Goal: Task Accomplishment & Management: Complete application form

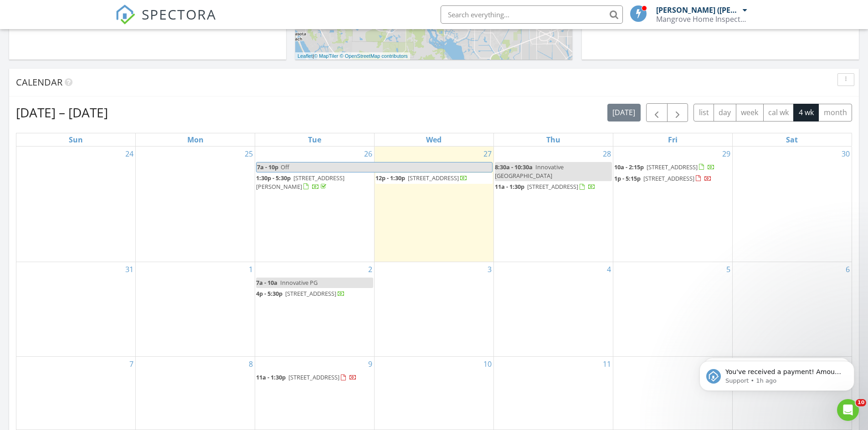
scroll to position [843, 882]
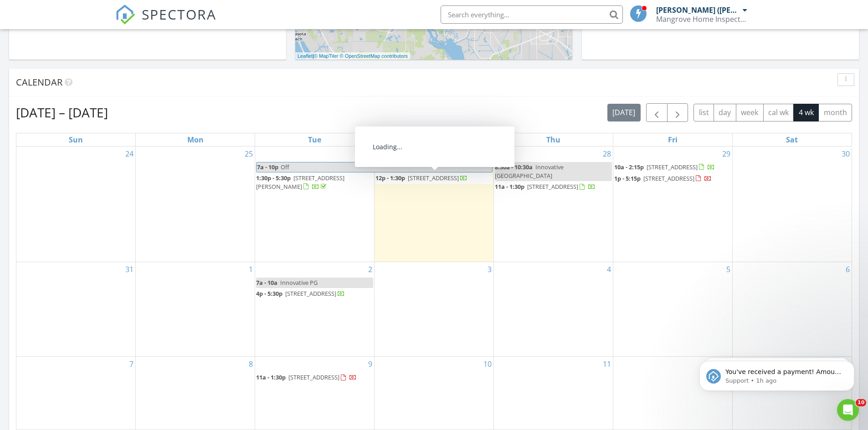
click at [423, 178] on span "3500 Rustic Rd, Nokomis 34275" at bounding box center [433, 178] width 51 height 8
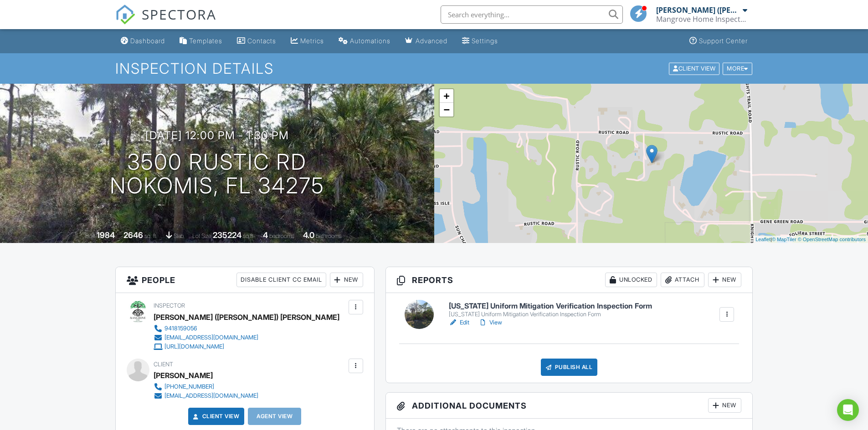
click at [513, 306] on h6 "[US_STATE] Uniform Mitigation Verification Inspection Form" at bounding box center [550, 306] width 203 height 8
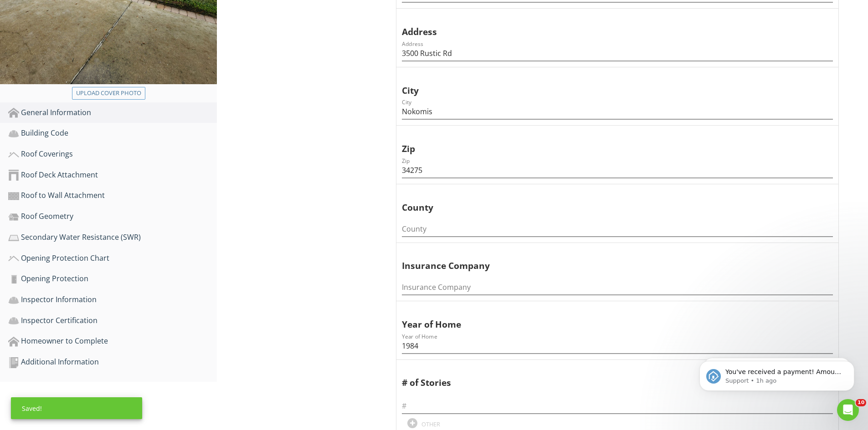
scroll to position [319, 0]
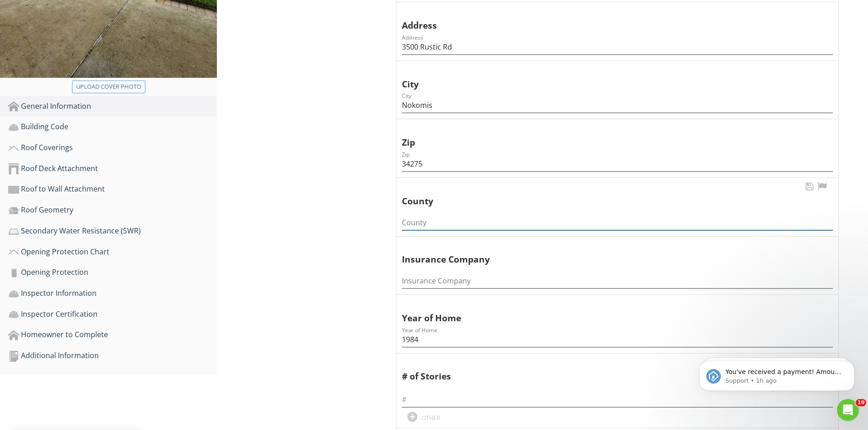
click at [439, 215] on input "County" at bounding box center [617, 222] width 431 height 15
type input "Sarasota"
click at [433, 393] on input "text" at bounding box center [617, 400] width 431 height 15
type input "2"
click at [57, 121] on div "Building Code" at bounding box center [112, 127] width 209 height 12
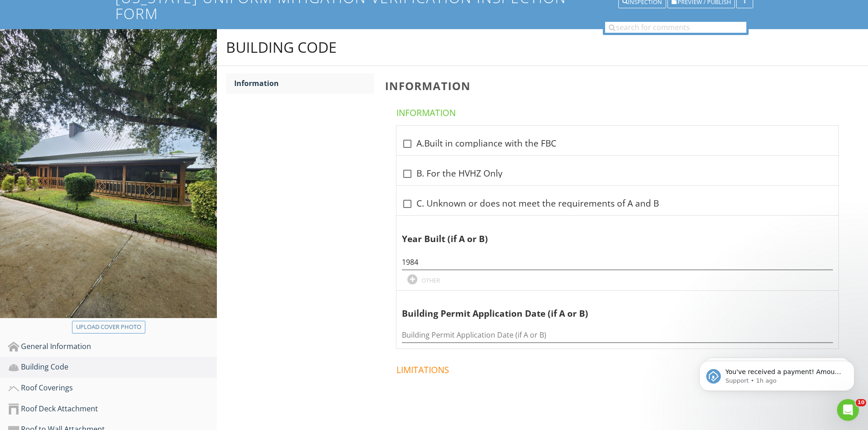
scroll to position [66, 0]
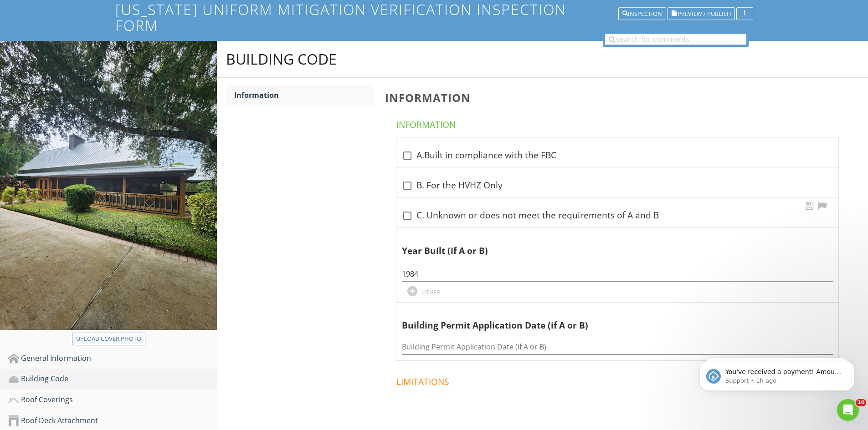
click at [406, 208] on div at bounding box center [406, 215] width 15 height 15
checkbox input "true"
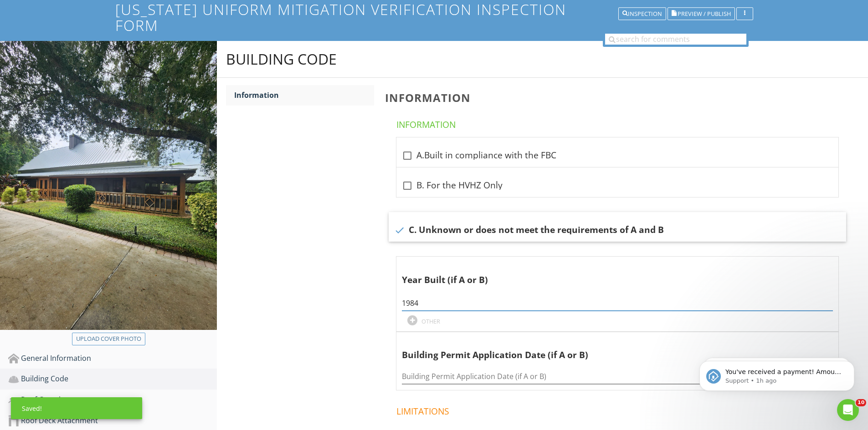
drag, startPoint x: 424, startPoint y: 288, endPoint x: 370, endPoint y: 286, distance: 54.7
click at [370, 286] on div "Building Code Information Information Information check_box_outline_blank A.Bui…" at bounding box center [542, 267] width 651 height 452
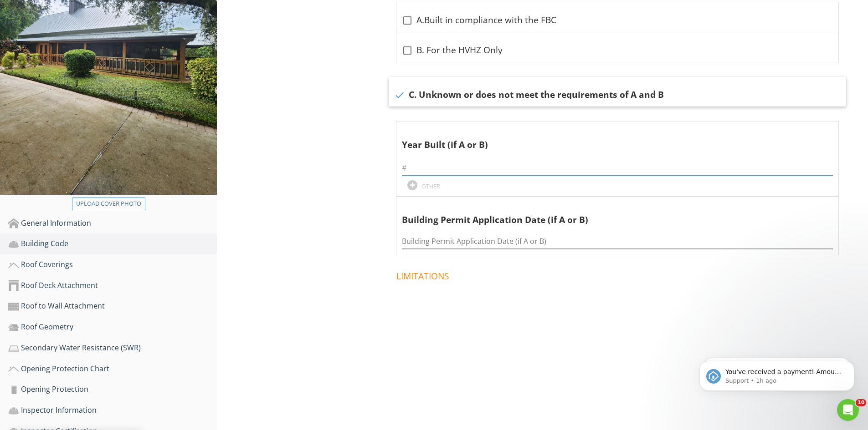
scroll to position [248, 0]
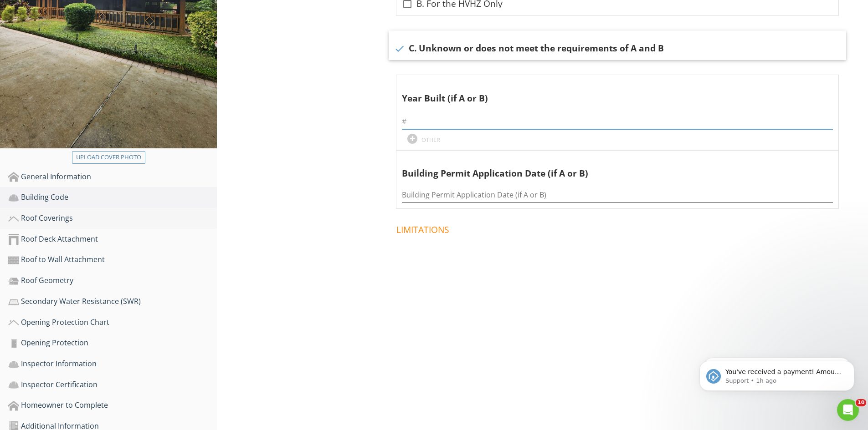
click at [60, 213] on div "Roof Coverings" at bounding box center [112, 219] width 209 height 12
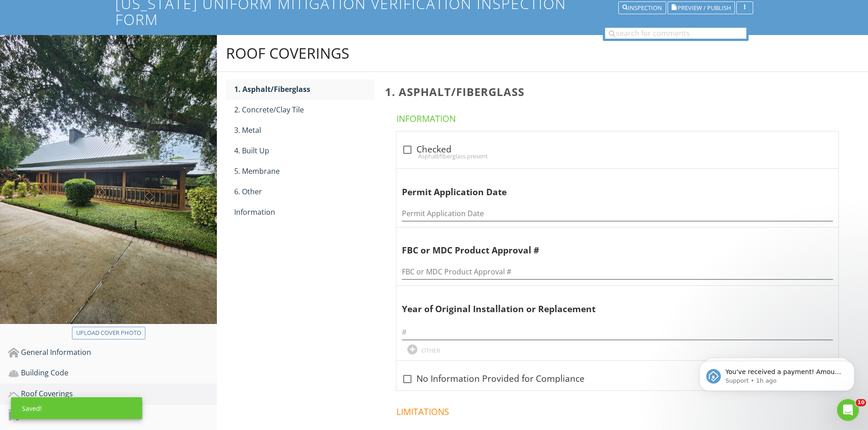
scroll to position [66, 0]
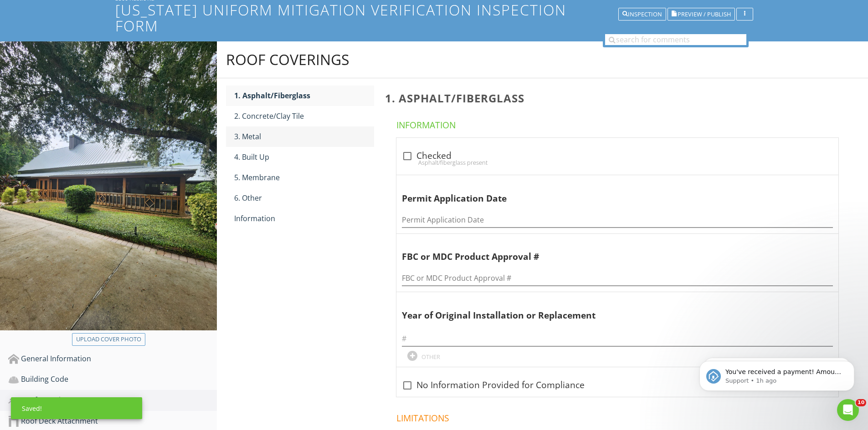
click at [266, 131] on div "3. Metal" at bounding box center [304, 136] width 140 height 11
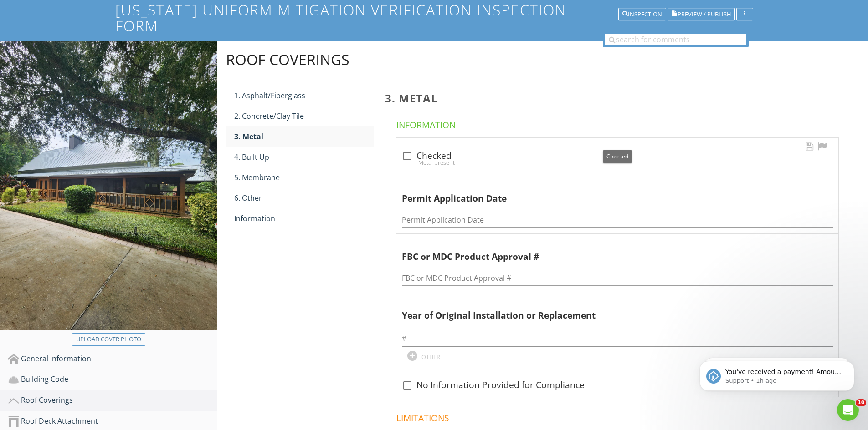
click at [406, 148] on div at bounding box center [406, 155] width 15 height 15
checkbox input "true"
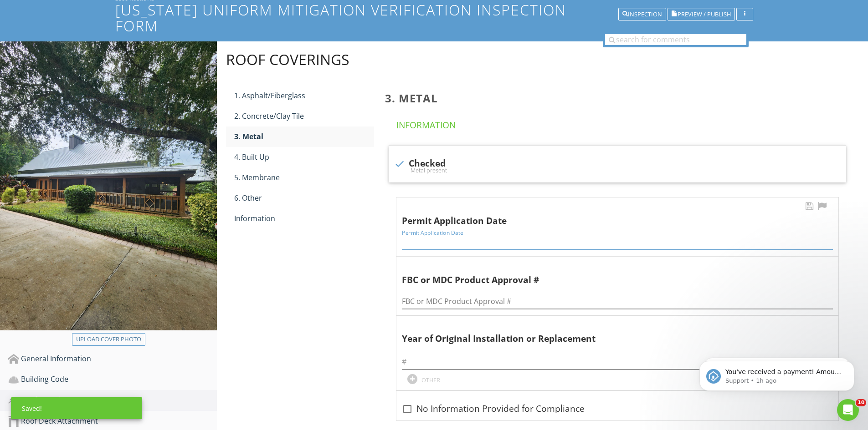
paste input "05/27/2025"
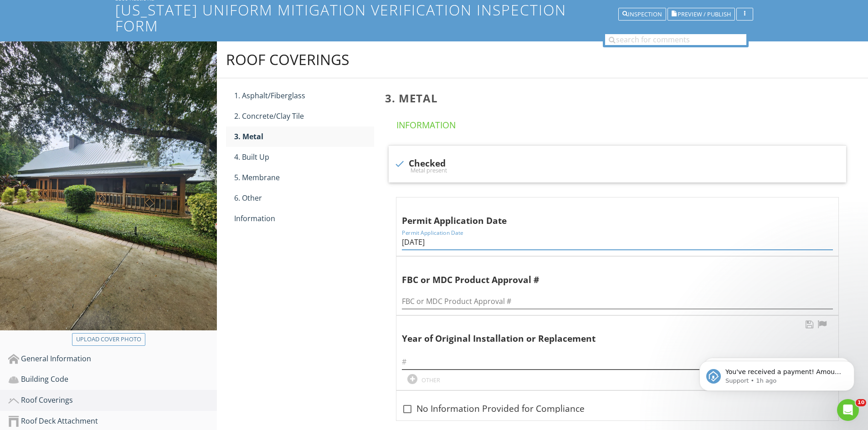
type input "05/27/2025"
click at [432, 355] on input "text" at bounding box center [617, 362] width 431 height 15
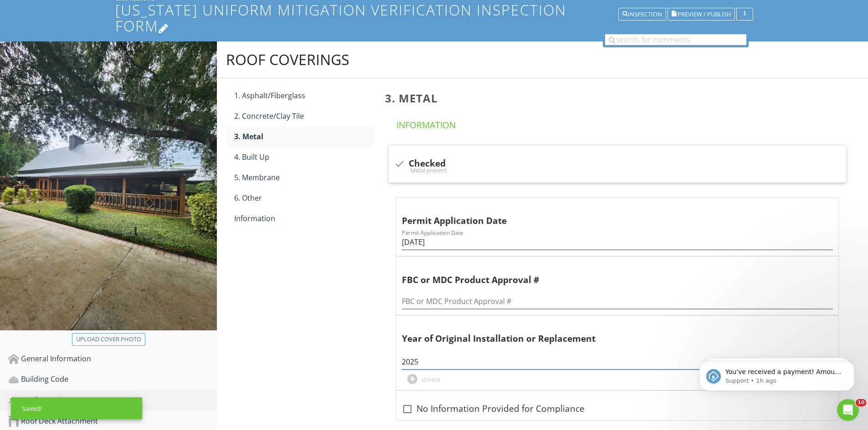
type input "2025"
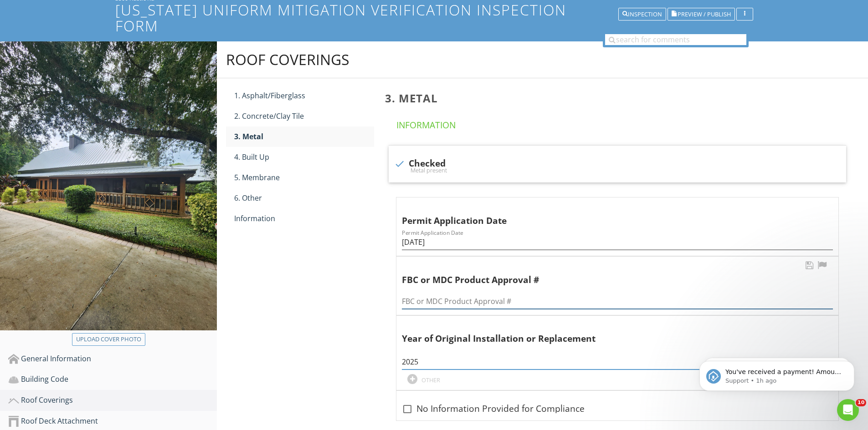
click at [423, 294] on input "FBC or MDC Product Approval #" at bounding box center [617, 301] width 431 height 15
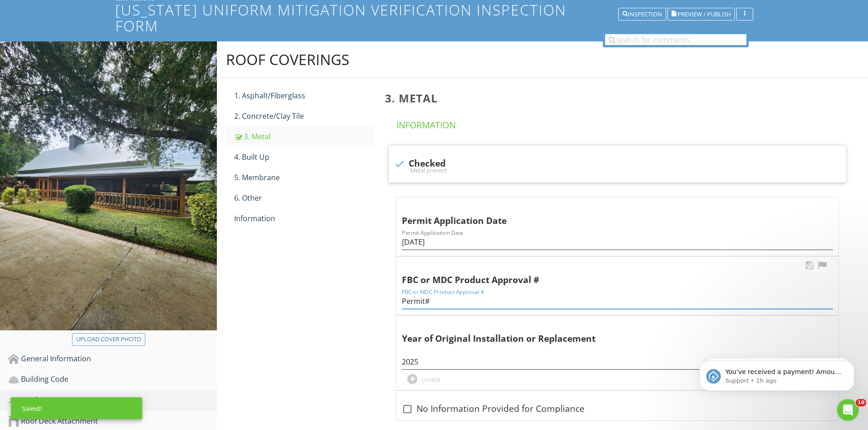
paste input "RES-ROOF-25-005886"
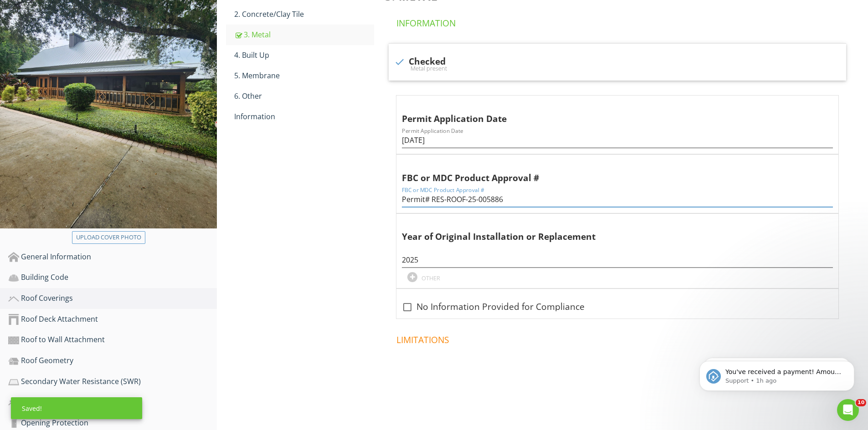
scroll to position [20, 0]
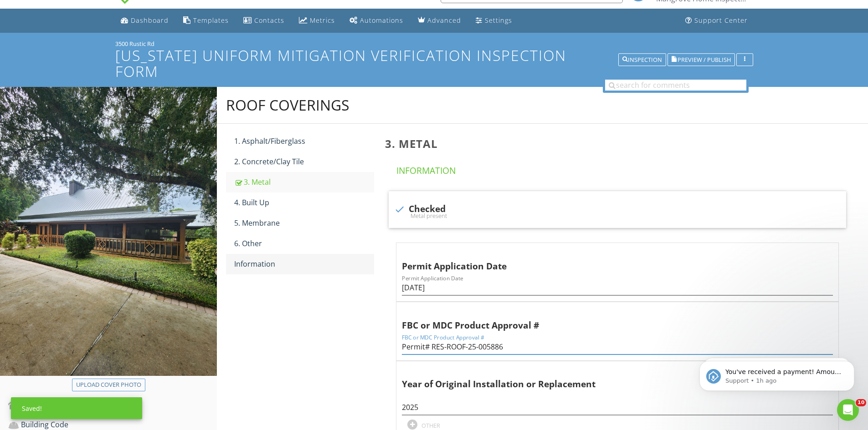
type input "Permit# RES-ROOF-25-005886"
click at [266, 259] on div "Information" at bounding box center [304, 264] width 140 height 11
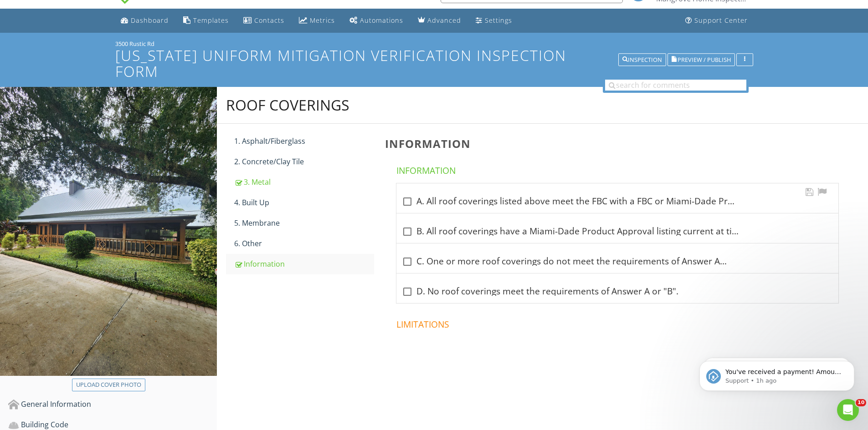
click at [410, 194] on div at bounding box center [406, 201] width 15 height 15
checkbox input "true"
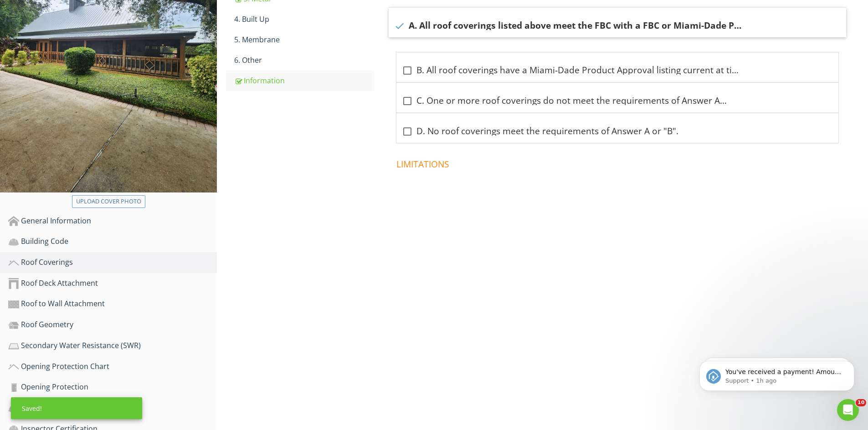
scroll to position [248, 0]
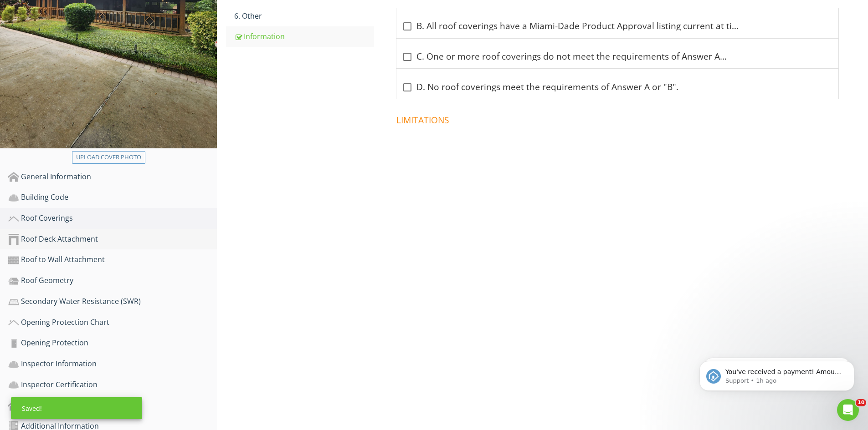
drag, startPoint x: 90, startPoint y: 223, endPoint x: 94, endPoint y: 231, distance: 9.0
click at [89, 234] on div "Roof Deck Attachment" at bounding box center [112, 240] width 209 height 12
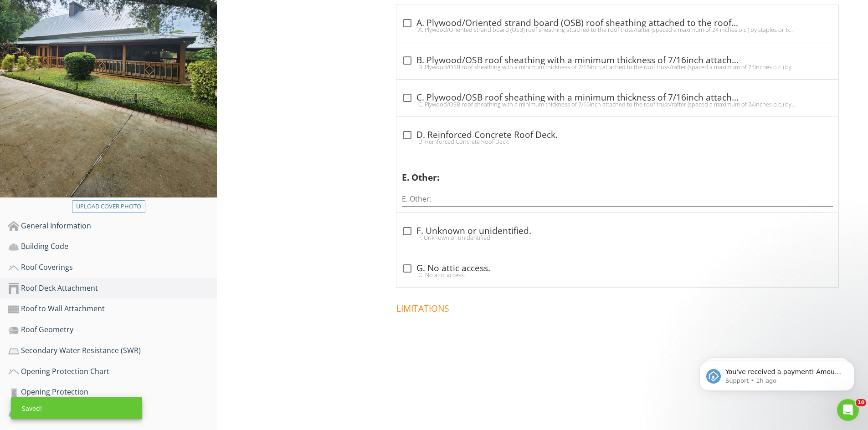
scroll to position [112, 0]
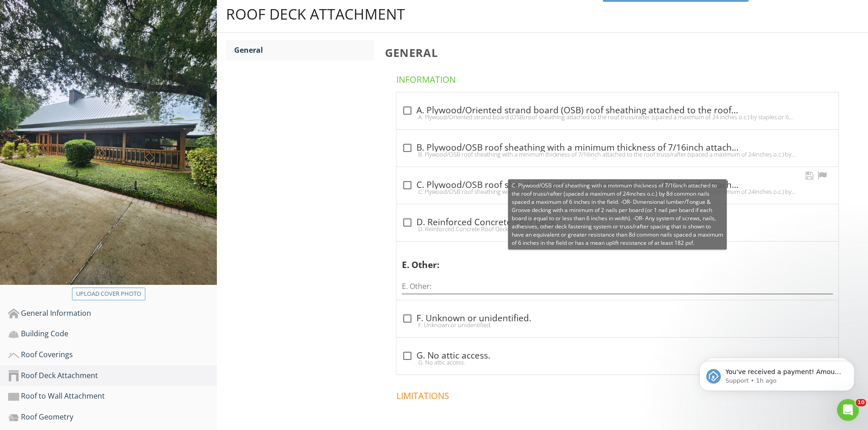
click at [407, 178] on div at bounding box center [406, 185] width 15 height 15
checkbox input "true"
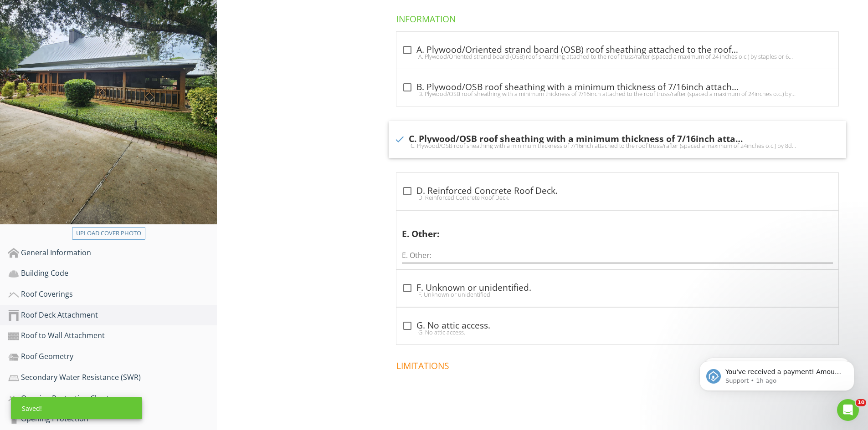
scroll to position [248, 0]
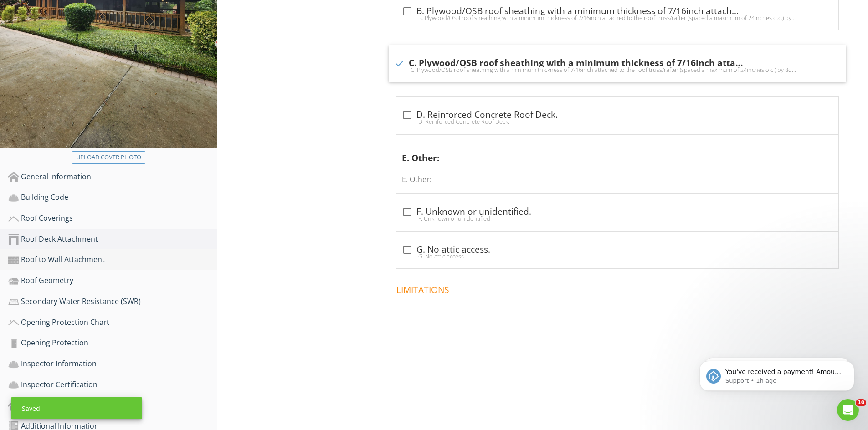
click at [92, 254] on div "Roof to Wall Attachment" at bounding box center [112, 260] width 209 height 12
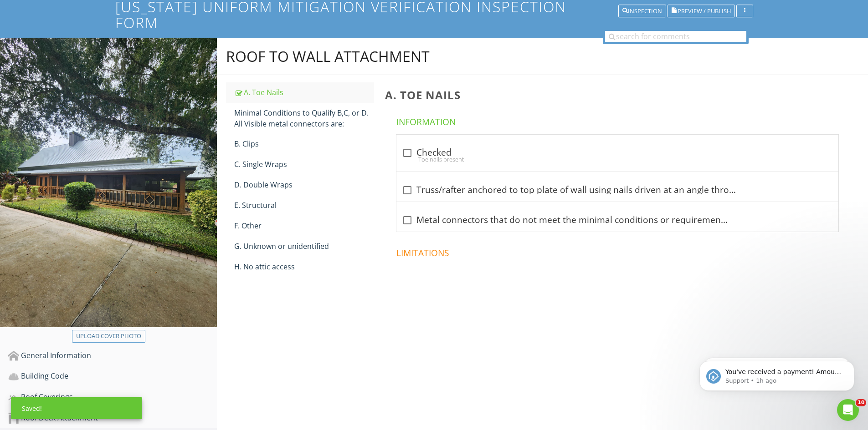
scroll to position [66, 0]
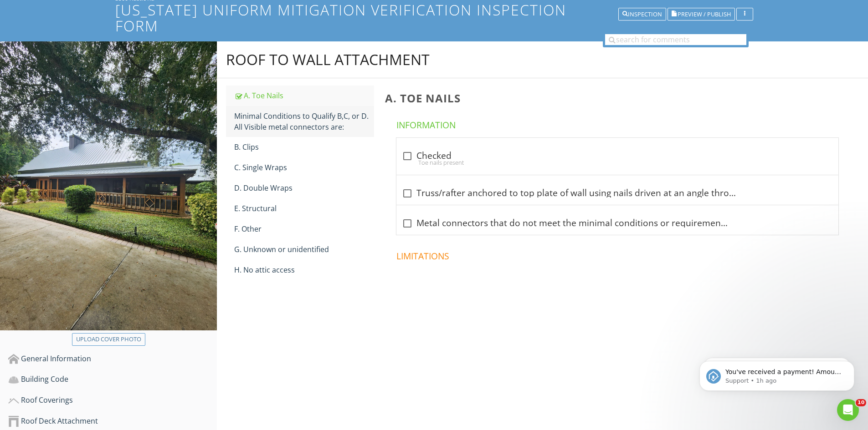
click at [264, 111] on div "Minimal Conditions to Qualify B,C, or D. All Visible metal connectors are:" at bounding box center [304, 122] width 140 height 22
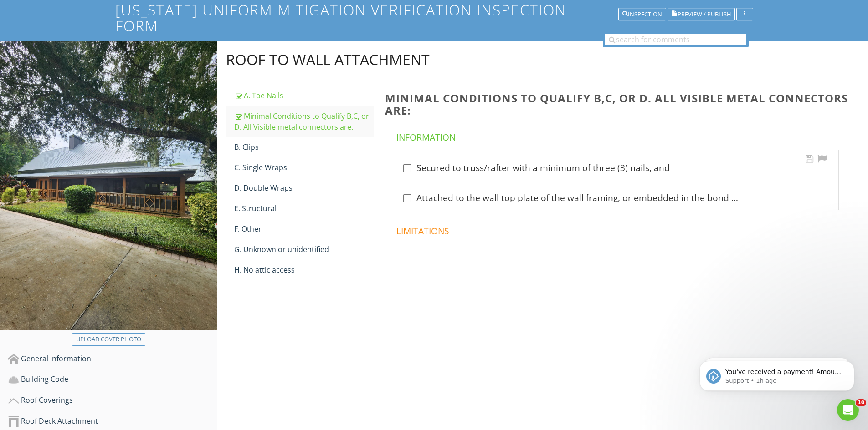
click at [407, 161] on div at bounding box center [406, 168] width 15 height 15
checkbox input "true"
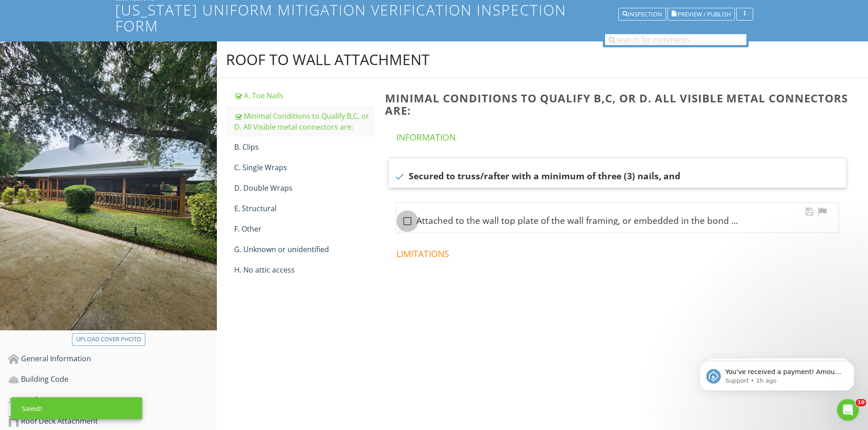
click at [407, 214] on div at bounding box center [406, 221] width 15 height 15
checkbox input "true"
click at [253, 142] on div "B. Clips" at bounding box center [304, 147] width 140 height 11
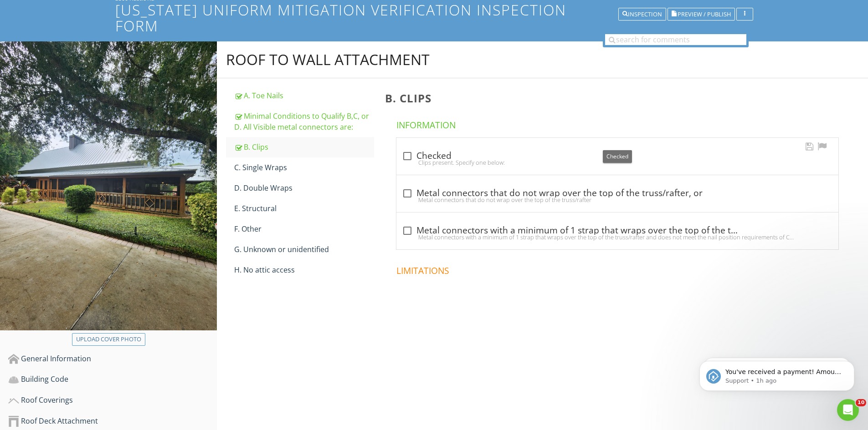
click at [410, 148] on div at bounding box center [406, 155] width 15 height 15
checkbox input "true"
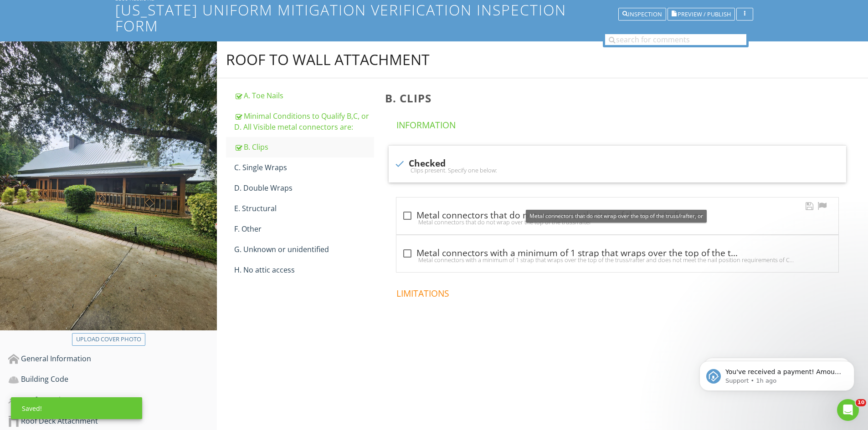
click at [405, 208] on div at bounding box center [406, 215] width 15 height 15
checkbox input "true"
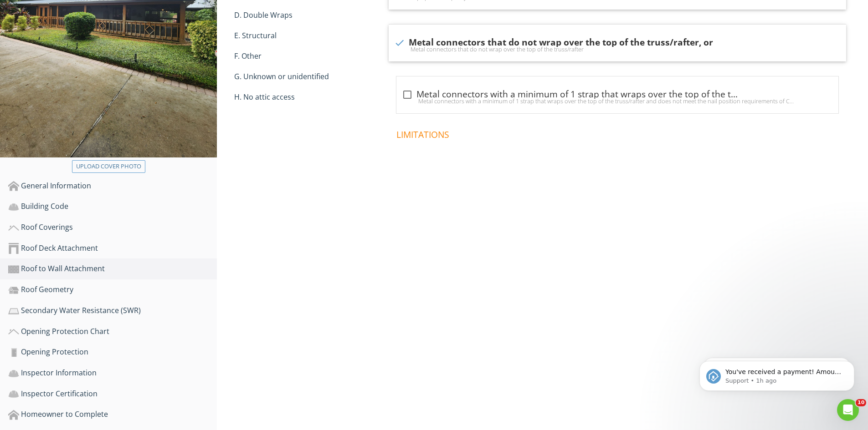
scroll to position [248, 0]
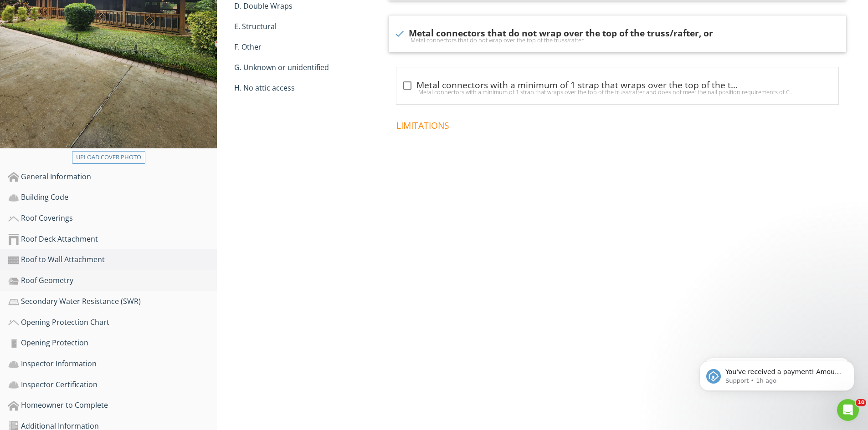
click at [81, 275] on div "Roof Geometry" at bounding box center [112, 281] width 209 height 12
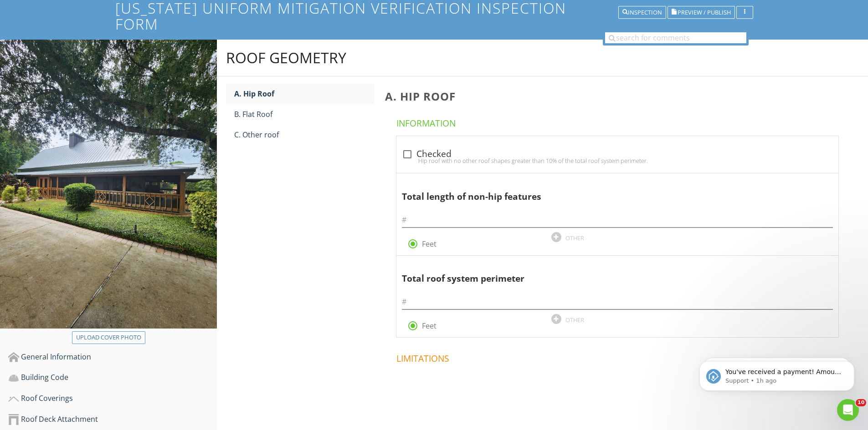
scroll to position [66, 0]
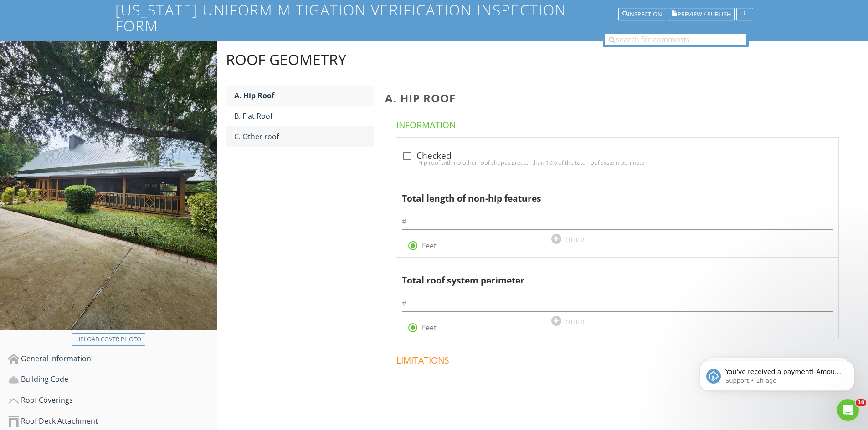
click at [252, 131] on div "C. Other roof" at bounding box center [304, 136] width 140 height 11
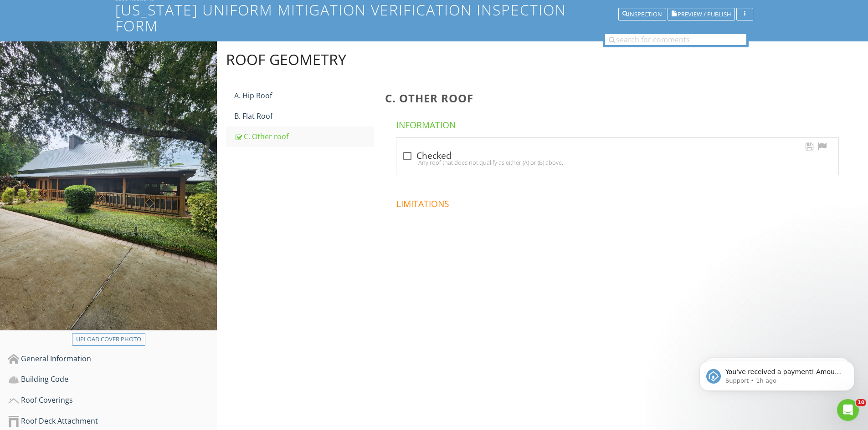
click at [407, 148] on div at bounding box center [406, 155] width 15 height 15
checkbox input "true"
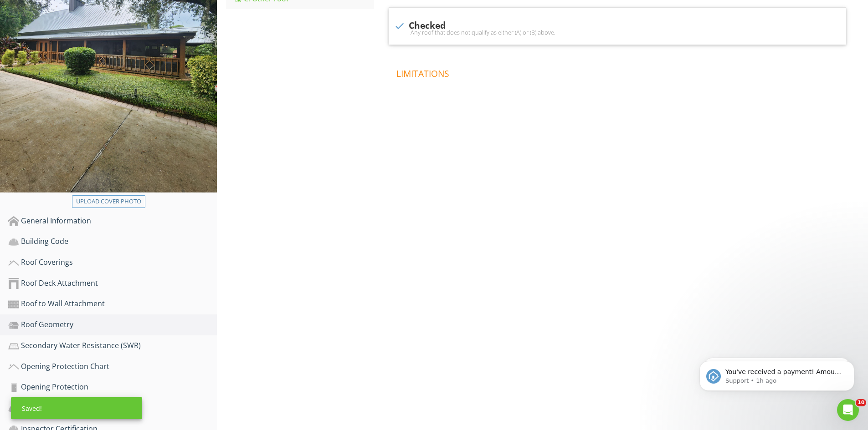
scroll to position [248, 0]
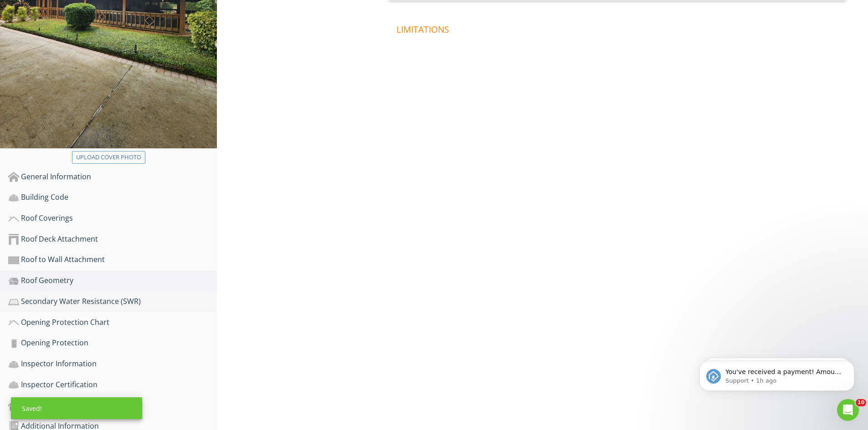
click at [58, 296] on div "Secondary Water Resistance (SWR)" at bounding box center [112, 302] width 209 height 12
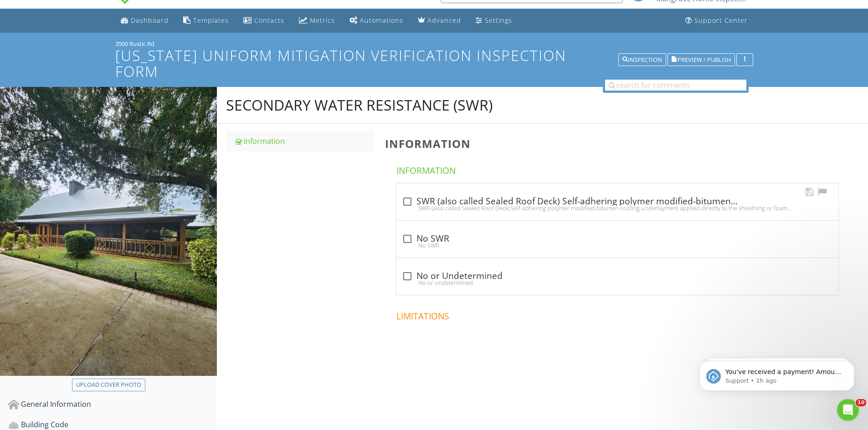
click at [407, 194] on div at bounding box center [406, 201] width 15 height 15
checkbox input "true"
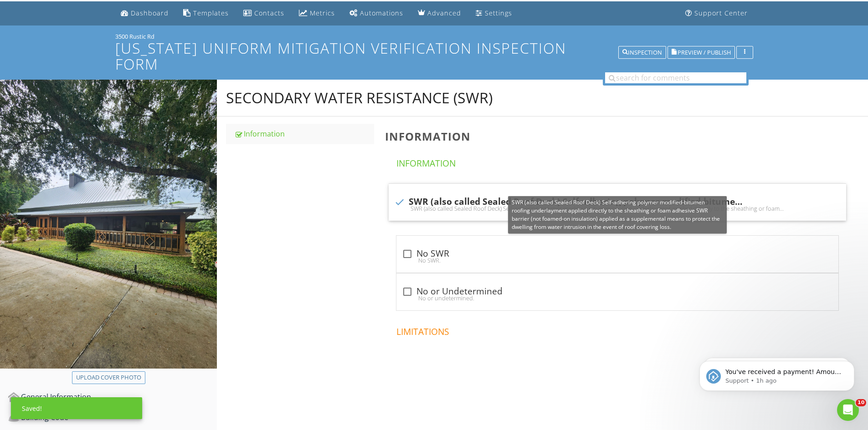
scroll to position [248, 0]
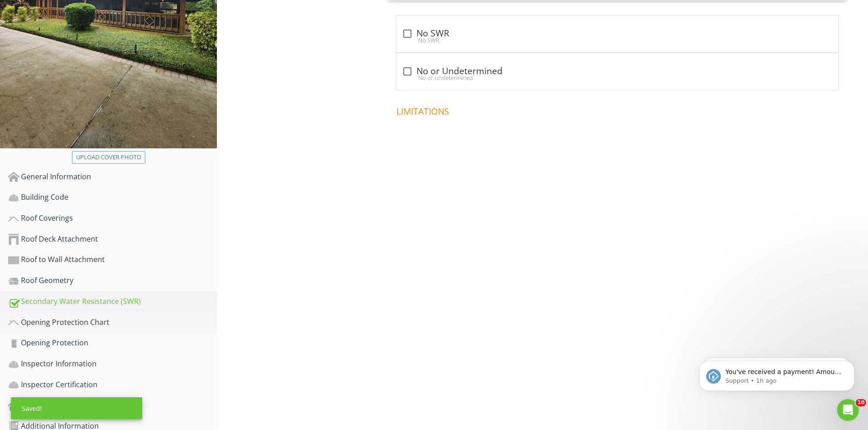
click at [101, 317] on div "Opening Protection Chart" at bounding box center [112, 323] width 209 height 12
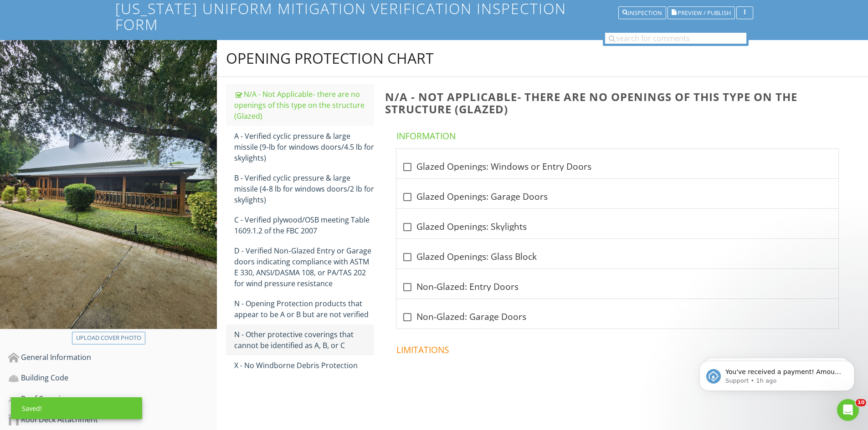
scroll to position [66, 0]
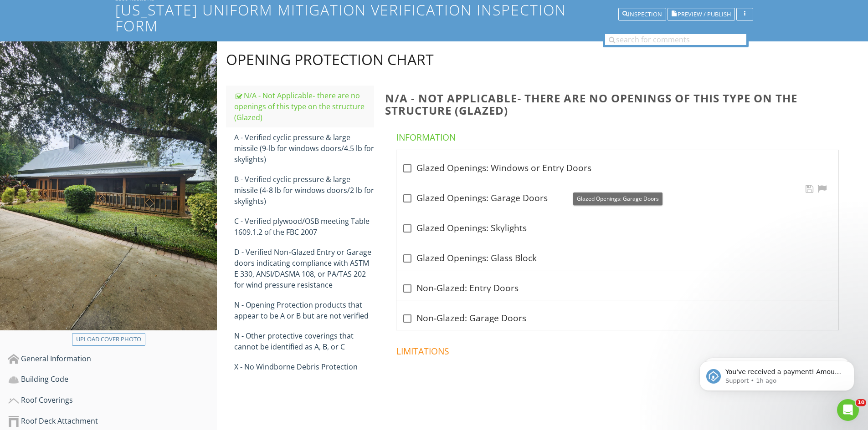
click at [402, 191] on div at bounding box center [406, 198] width 15 height 15
checkbox input "true"
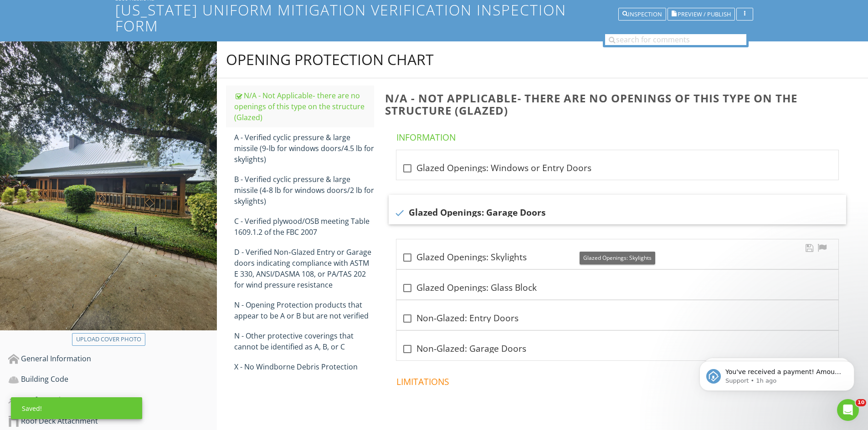
click at [404, 250] on div at bounding box center [406, 257] width 15 height 15
checkbox input "true"
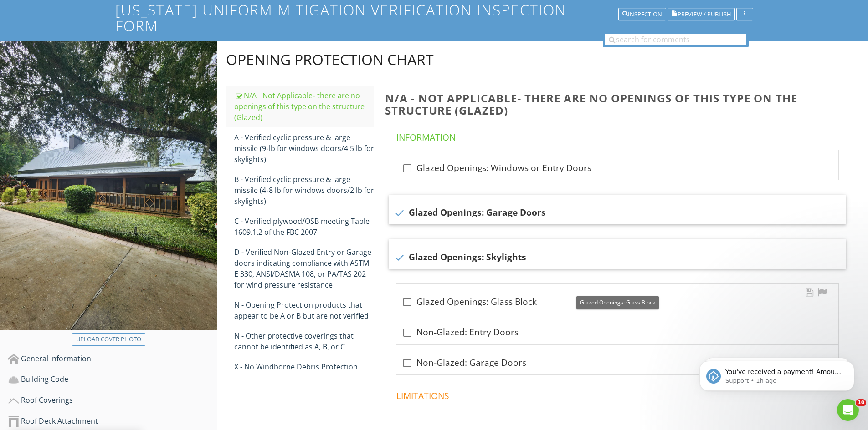
click at [406, 295] on div at bounding box center [406, 302] width 15 height 15
checkbox input "true"
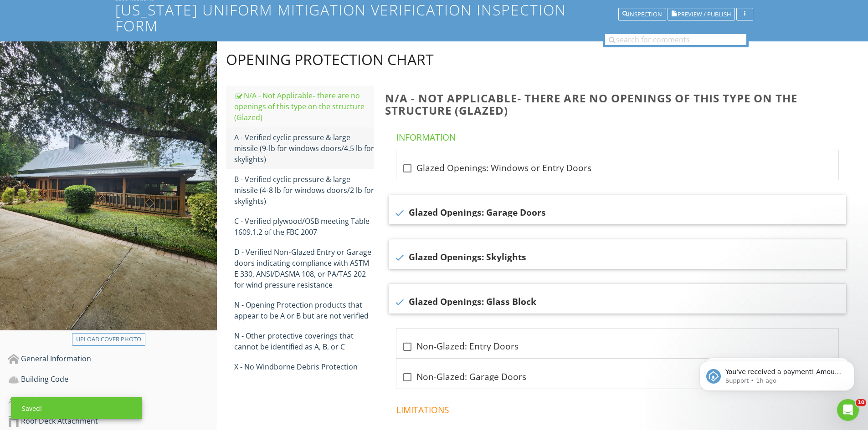
click at [301, 135] on div "A - Verified cyclic pressure & large missile (9‐lb for windows doors/4.5 lb for…" at bounding box center [304, 148] width 140 height 33
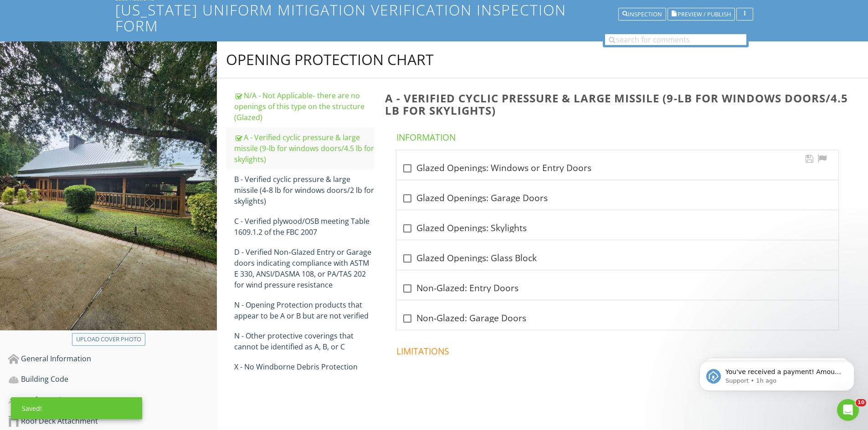
click at [407, 161] on div at bounding box center [406, 168] width 15 height 15
checkbox input "true"
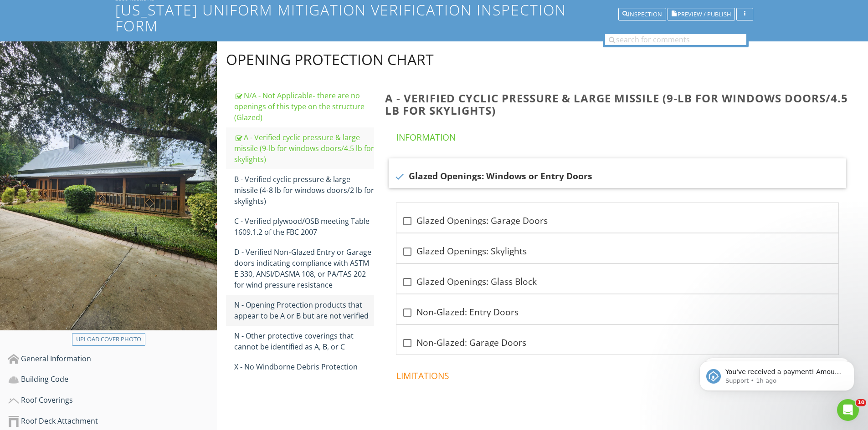
click at [290, 300] on div "N - Opening Protection products that appear to be A or B but are not verified" at bounding box center [304, 311] width 140 height 22
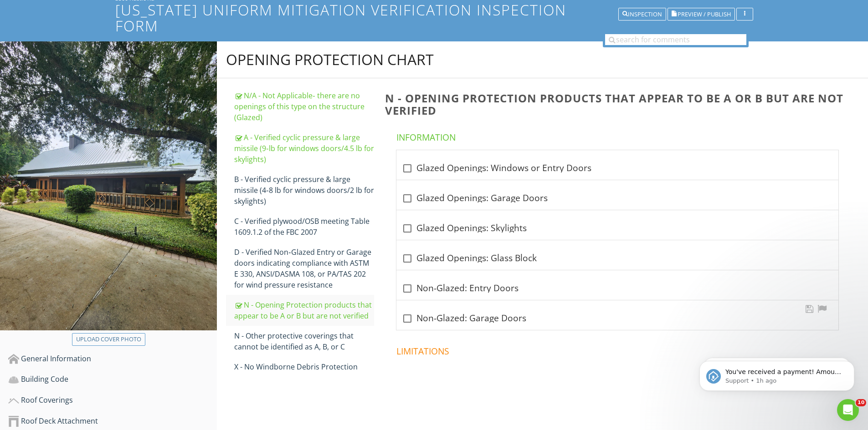
click at [406, 311] on div at bounding box center [406, 318] width 15 height 15
checkbox input "true"
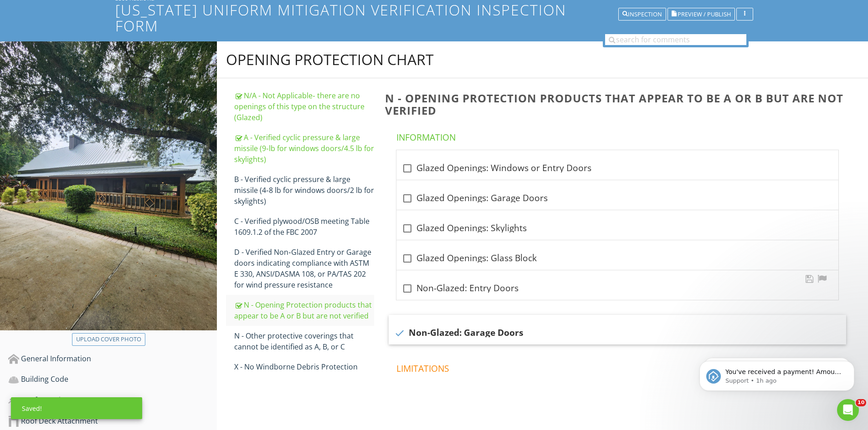
click at [405, 281] on div at bounding box center [406, 288] width 15 height 15
checkbox input "true"
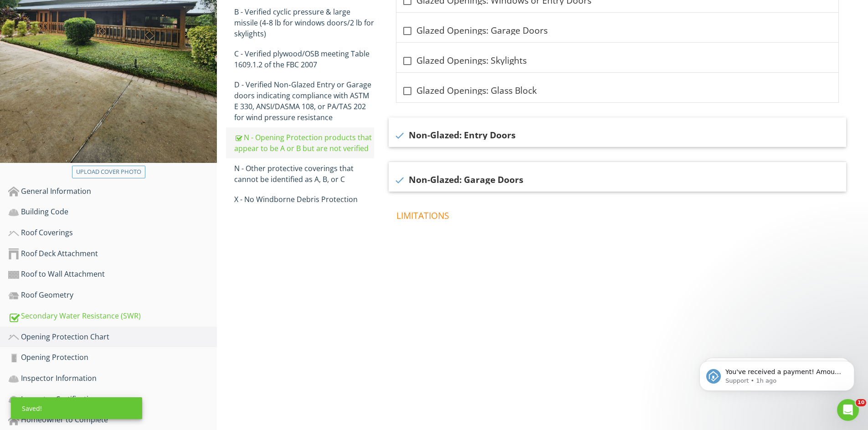
scroll to position [248, 0]
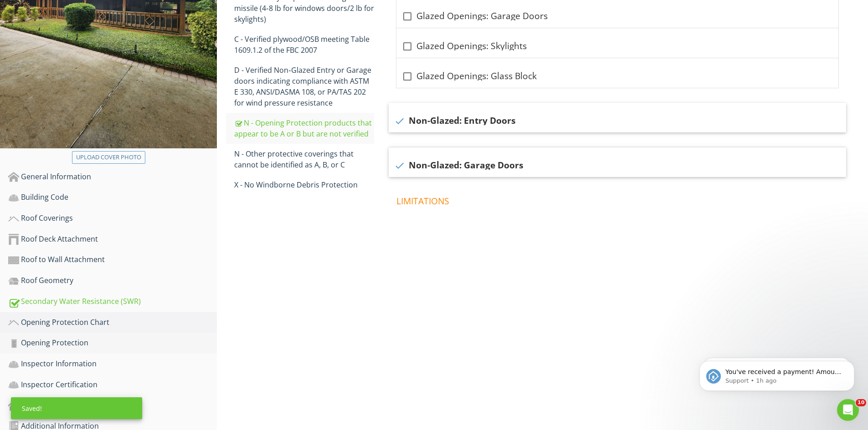
click at [86, 337] on div "Opening Protection" at bounding box center [112, 343] width 209 height 12
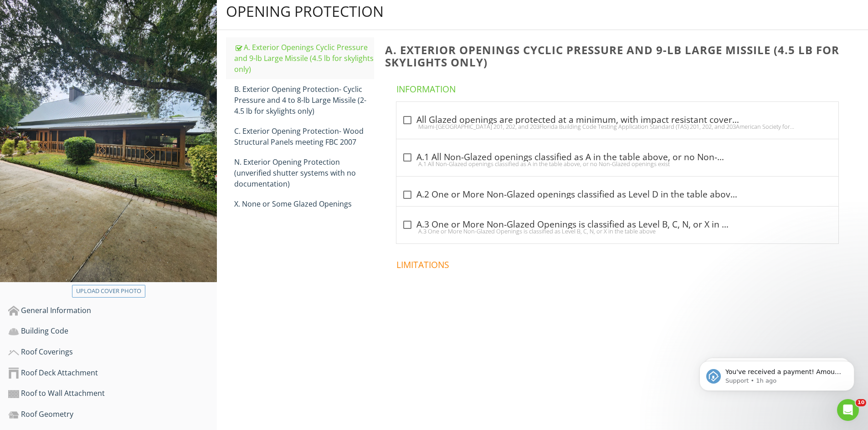
scroll to position [112, 0]
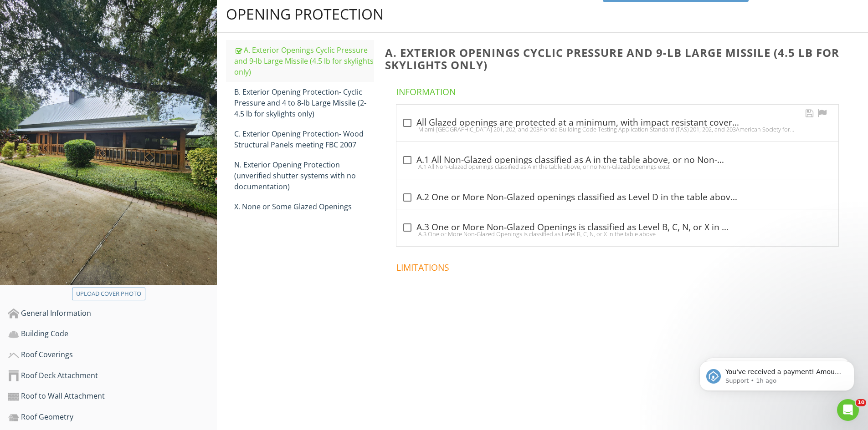
click at [402, 115] on div at bounding box center [406, 122] width 15 height 15
checkbox input "true"
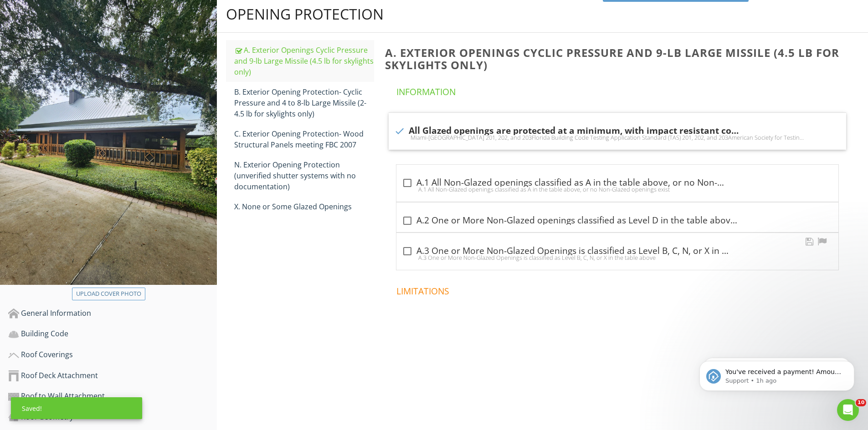
click at [406, 244] on div at bounding box center [406, 251] width 15 height 15
checkbox input "true"
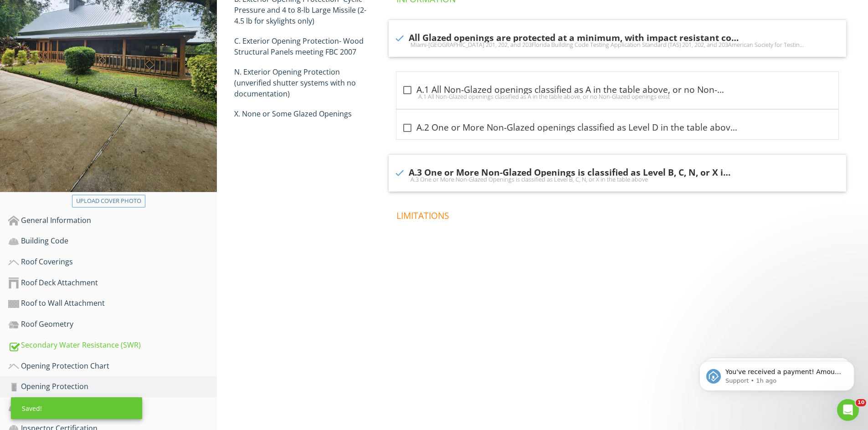
scroll to position [248, 0]
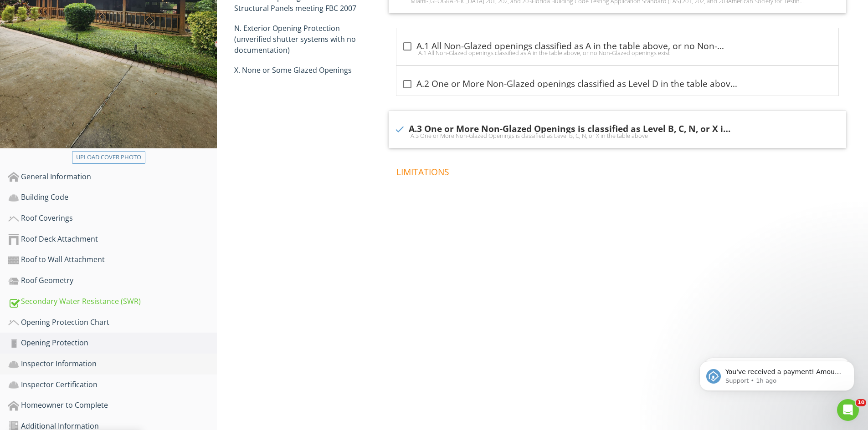
click at [92, 358] on div "Inspector Information" at bounding box center [112, 364] width 209 height 12
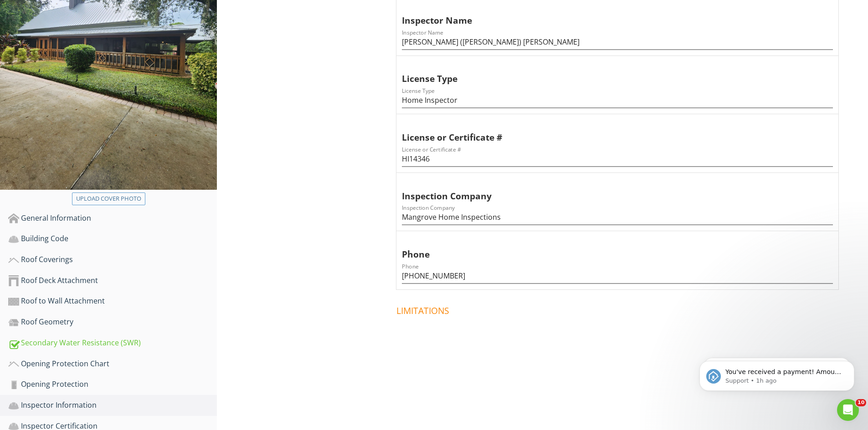
scroll to position [248, 0]
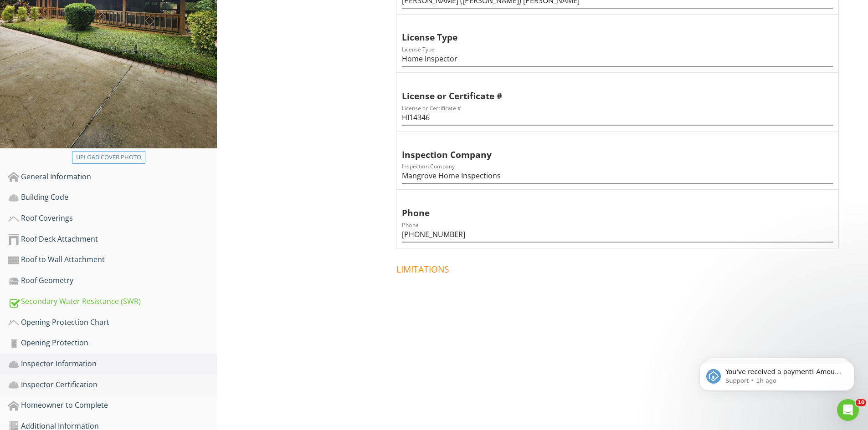
click at [81, 379] on div "Inspector Certification" at bounding box center [112, 385] width 209 height 12
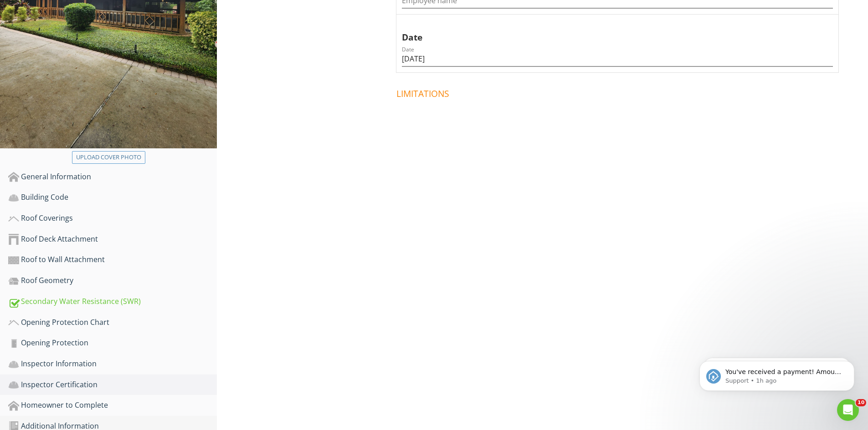
click at [85, 421] on div "Additional Information" at bounding box center [112, 427] width 209 height 12
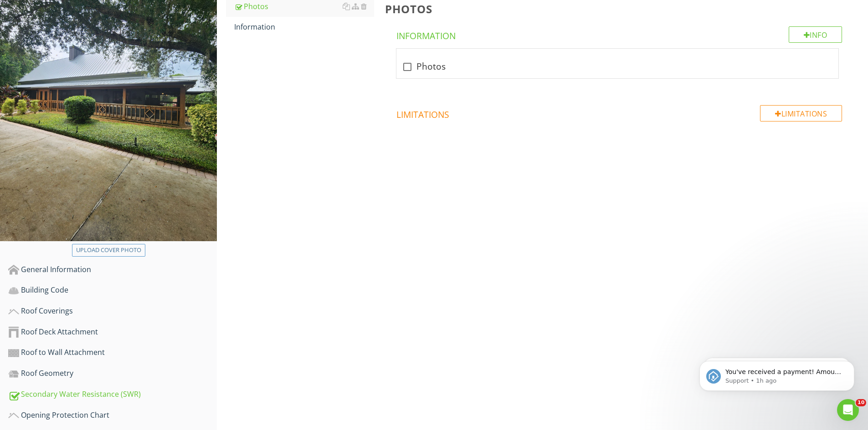
scroll to position [20, 0]
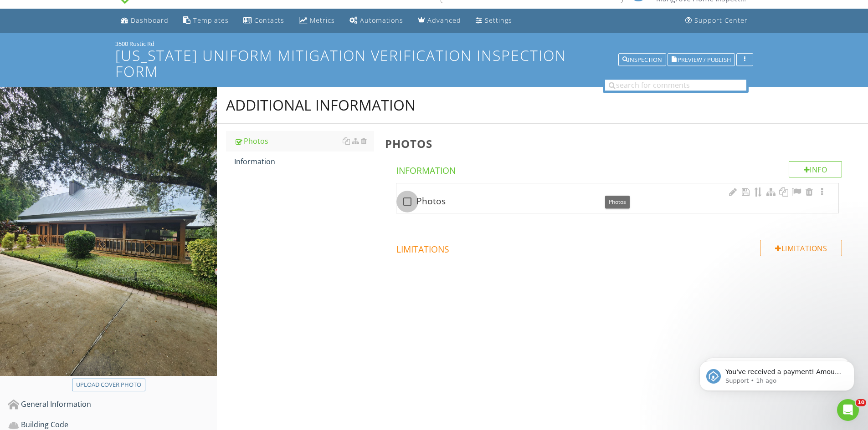
click at [407, 194] on div at bounding box center [406, 201] width 15 height 15
checkbox input "true"
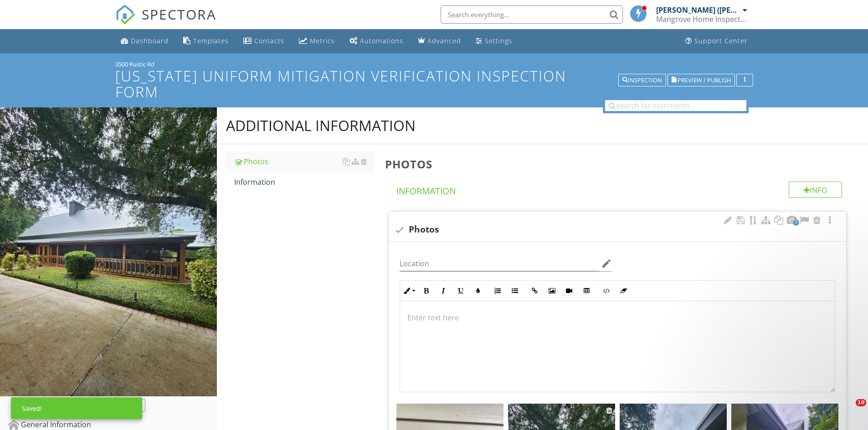
scroll to position [248, 0]
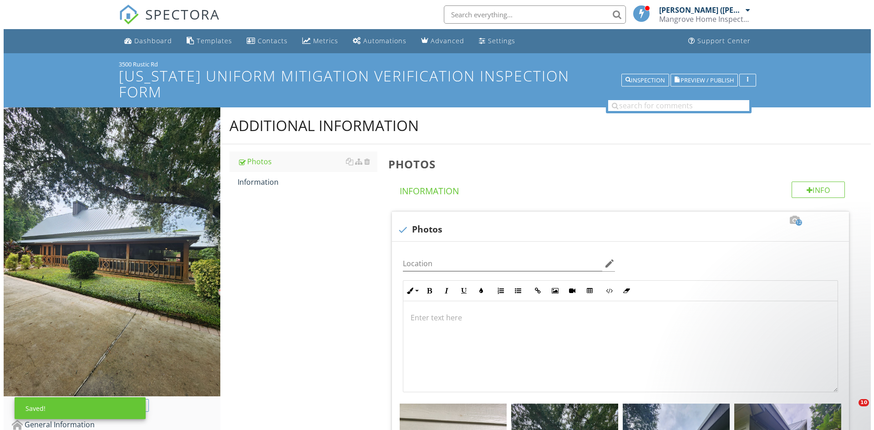
scroll to position [515, 0]
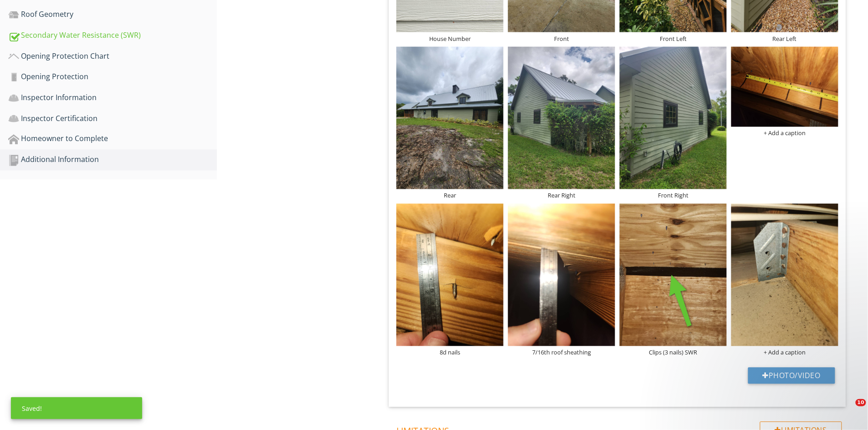
click at [787, 130] on div "+ Add a caption" at bounding box center [784, 133] width 107 height 7
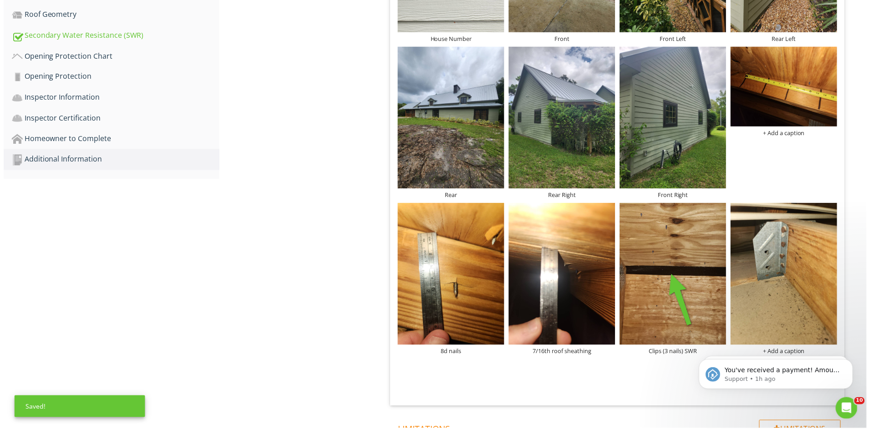
scroll to position [0, 0]
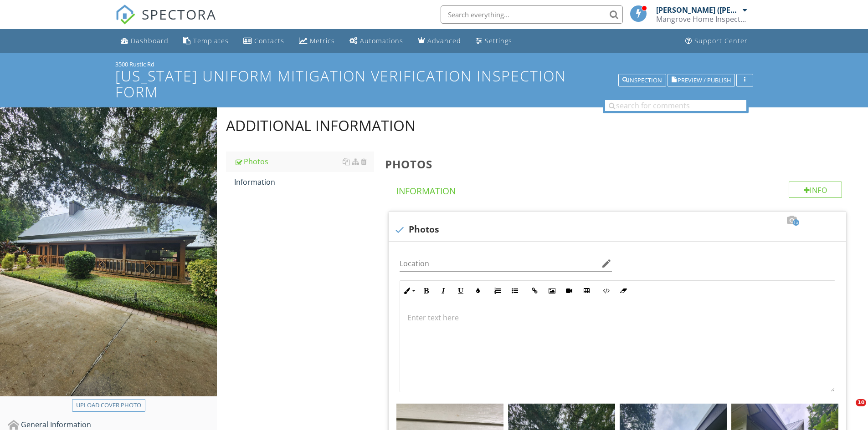
scroll to position [515, 0]
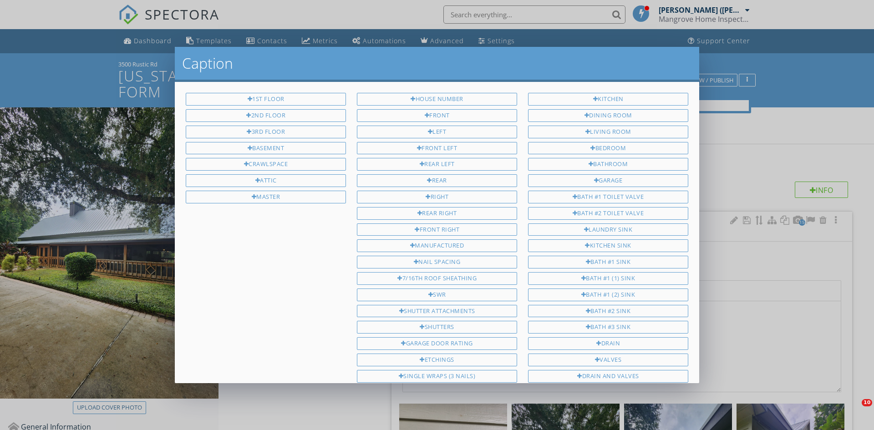
scroll to position [697, 0]
